Goal: Consume media (video, audio): Consume media (video, audio)

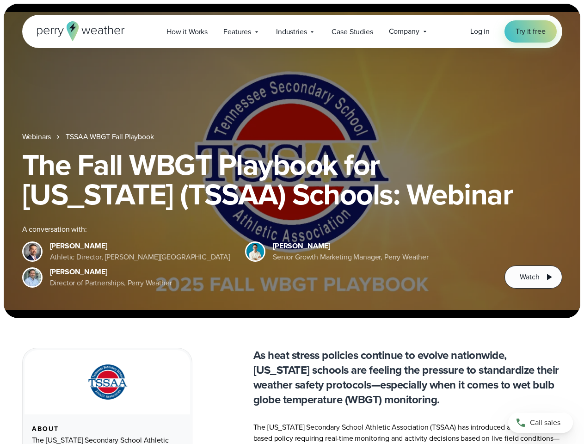
click at [292, 222] on div "The Fall WBGT Playbook for [US_STATE] (TSSAA) Schools: Webinar A conversation w…" at bounding box center [292, 219] width 540 height 139
click at [292, 31] on span "Industries" at bounding box center [291, 31] width 31 height 11
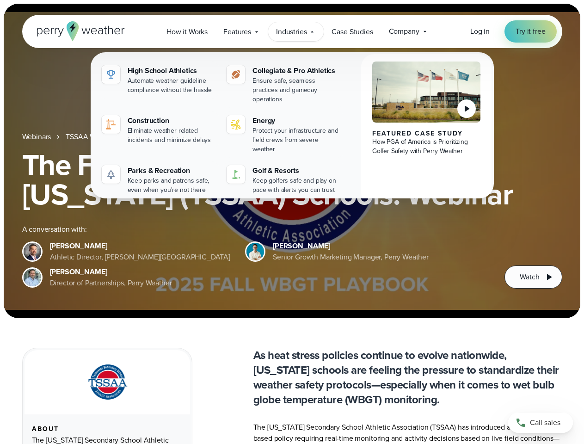
click at [292, 161] on h1 "The Fall WBGT Playbook for [US_STATE] (TSSAA) Schools: Webinar" at bounding box center [292, 179] width 540 height 59
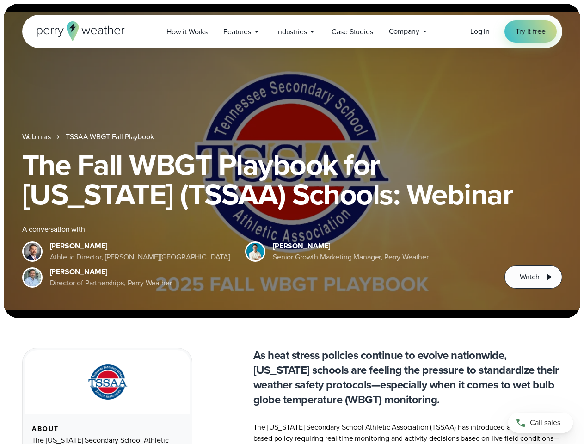
click at [111, 137] on link "TSSAA WBGT Fall Playbook" at bounding box center [110, 136] width 88 height 11
click at [533, 277] on span "Watch" at bounding box center [529, 276] width 19 height 11
